Goal: Information Seeking & Learning: Learn about a topic

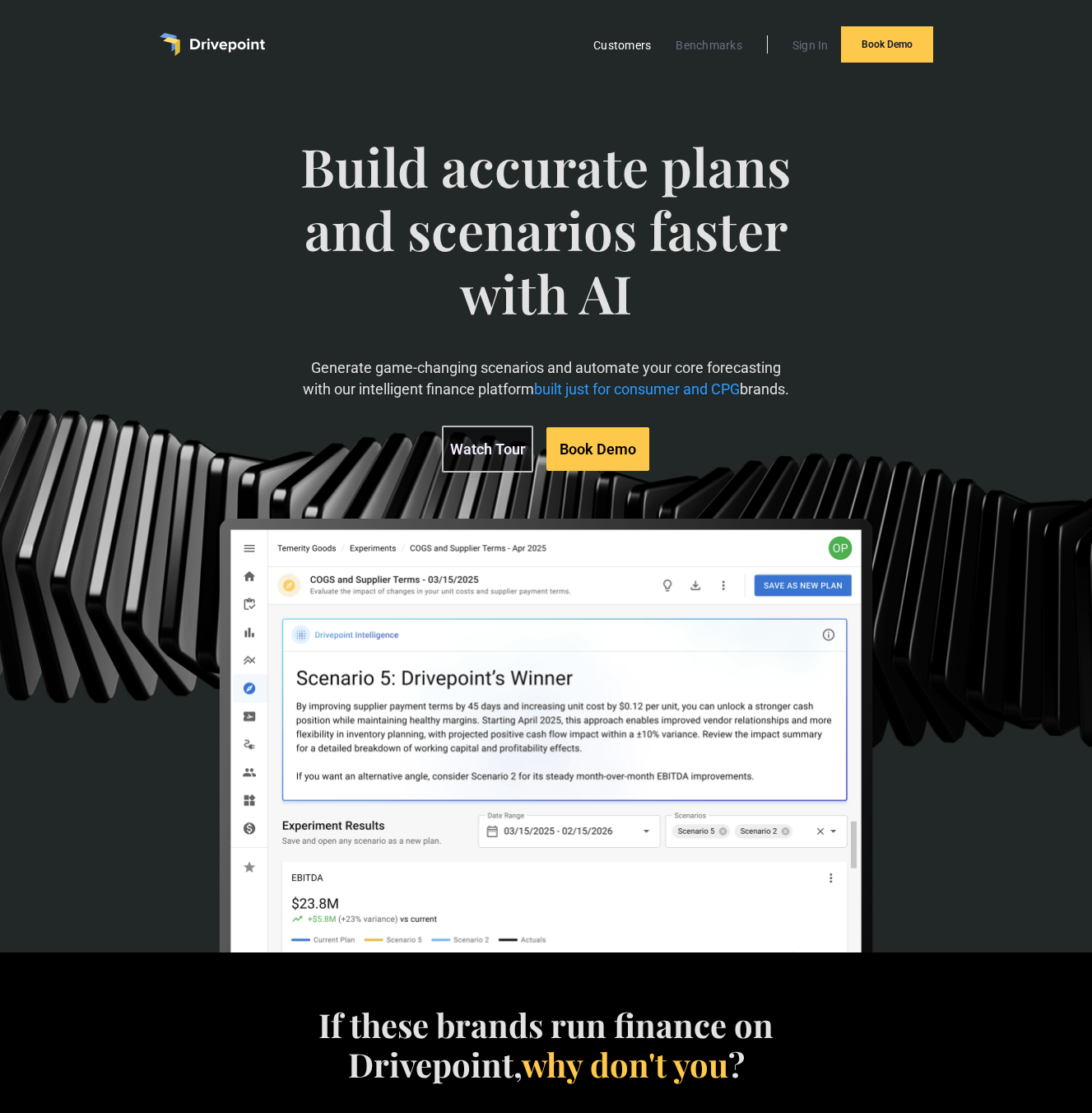
click at [637, 44] on link "Customers" at bounding box center [622, 45] width 74 height 22
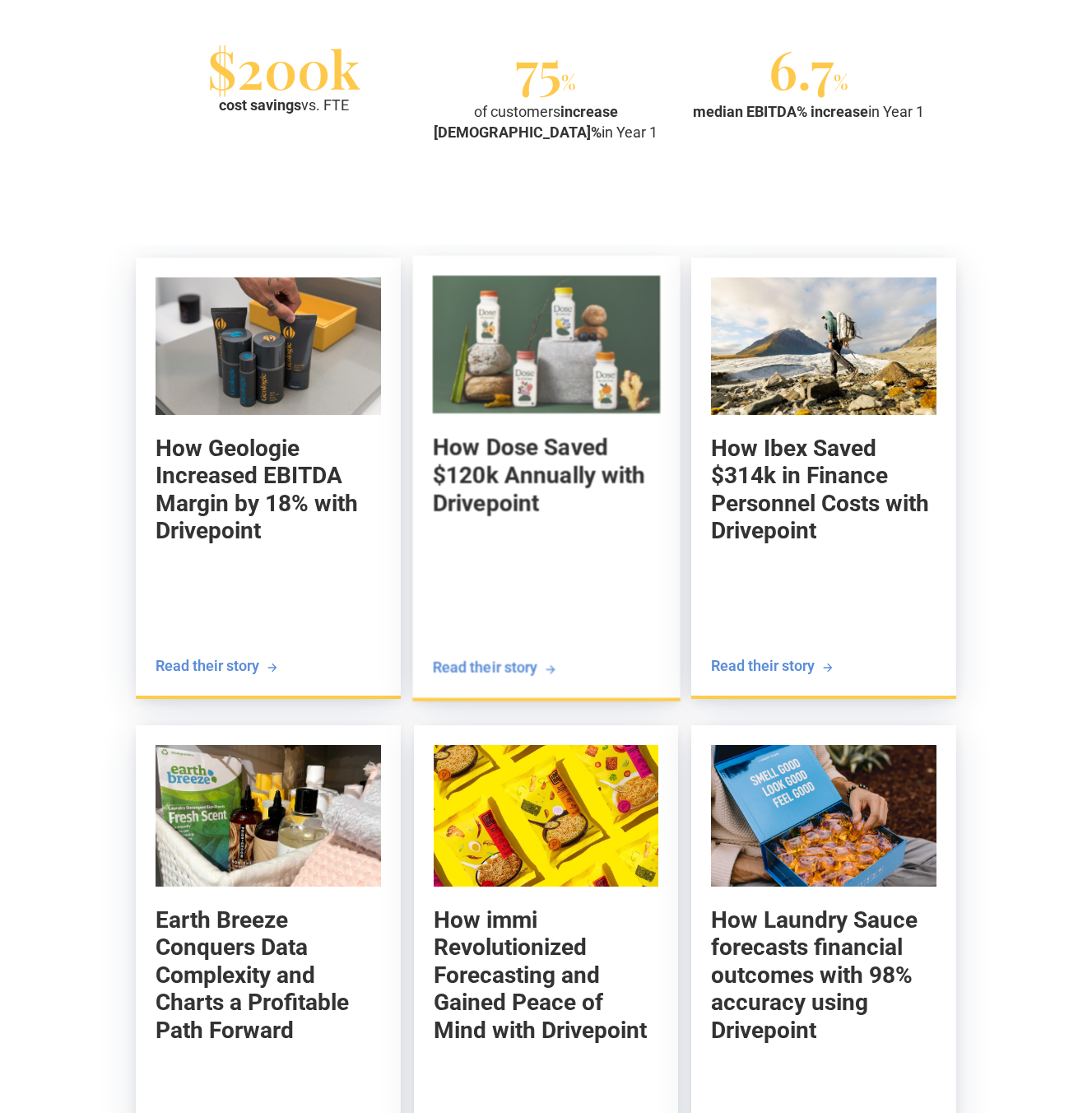
scroll to position [1653, 0]
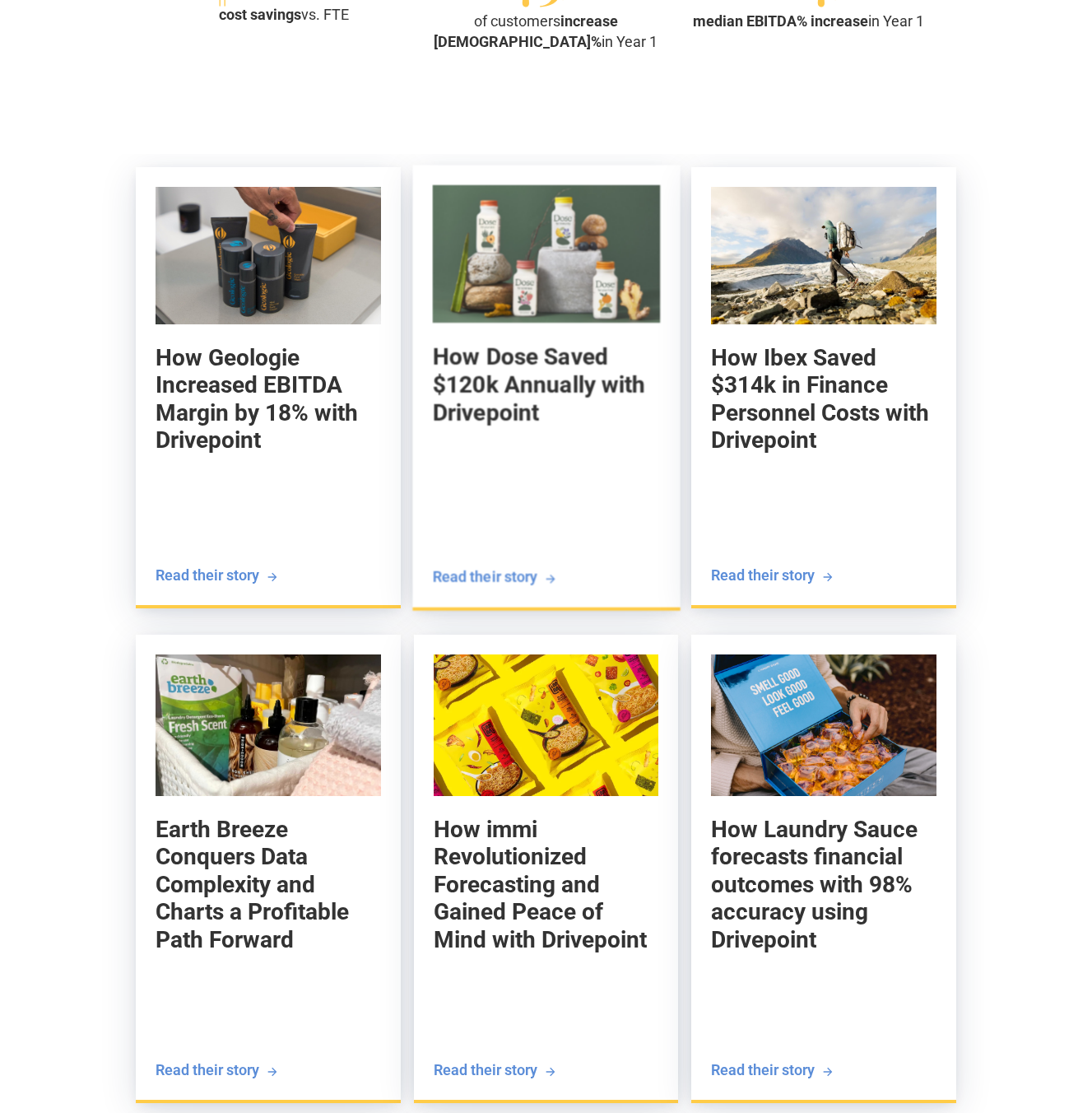
click at [577, 420] on h5 "How Dose Saved $120k Annually with Drivepoint" at bounding box center [546, 385] width 228 height 84
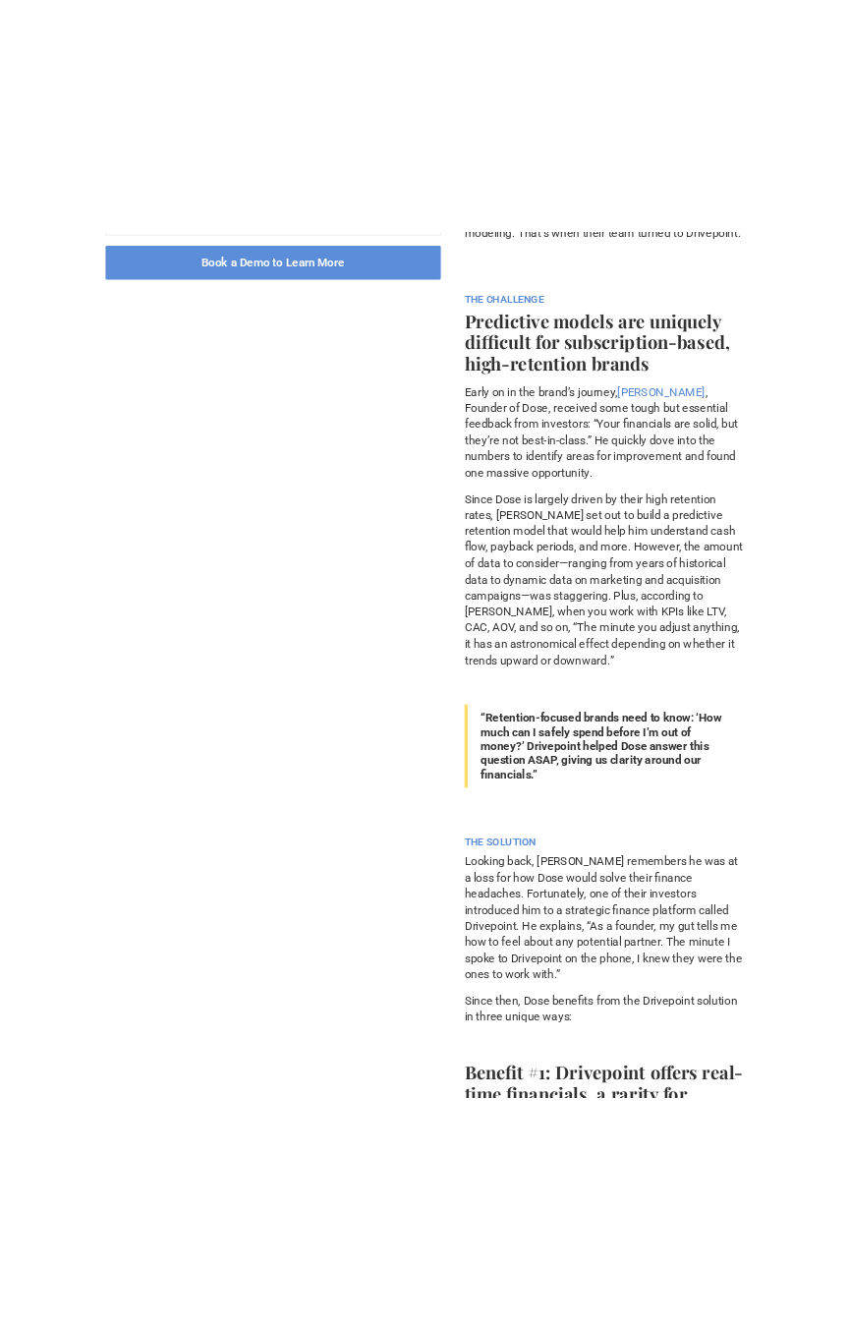
scroll to position [883, 0]
